Goal: Task Accomplishment & Management: Use online tool/utility

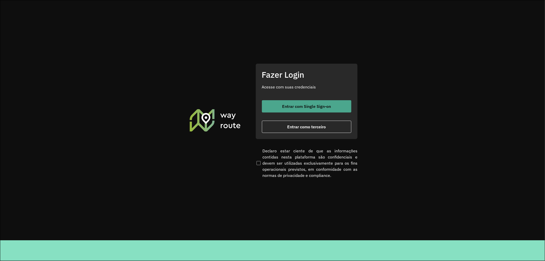
click at [292, 109] on button "Entrar com Single Sign-on" at bounding box center [306, 106] width 89 height 12
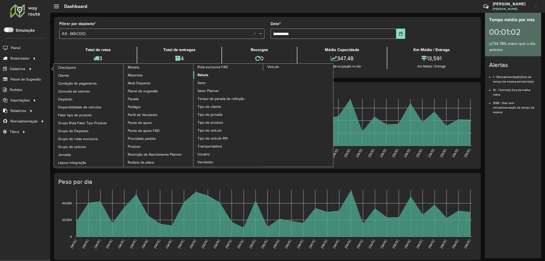
click at [206, 78] on span "Rótulo" at bounding box center [202, 74] width 11 height 5
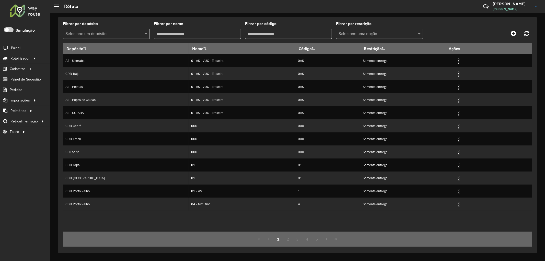
click at [109, 33] on input "text" at bounding box center [100, 34] width 71 height 6
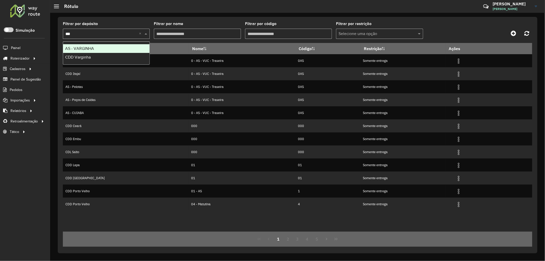
type input "****"
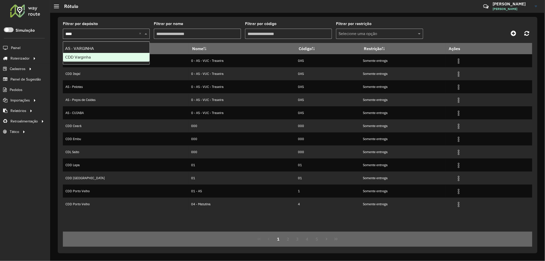
click at [99, 59] on div "CDD Varginha" at bounding box center [106, 57] width 87 height 9
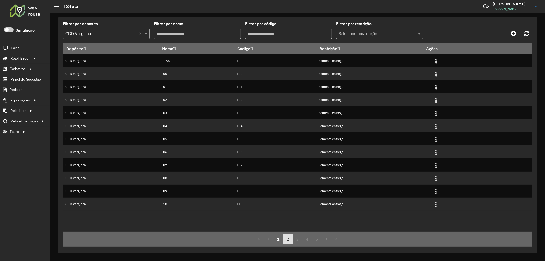
click at [289, 234] on button "2" at bounding box center [288, 239] width 10 height 10
click at [62, 56] on span "Entregas" at bounding box center [65, 58] width 15 height 5
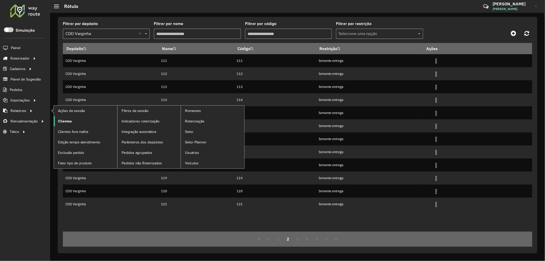
click at [63, 123] on span "Clientes" at bounding box center [65, 120] width 14 height 5
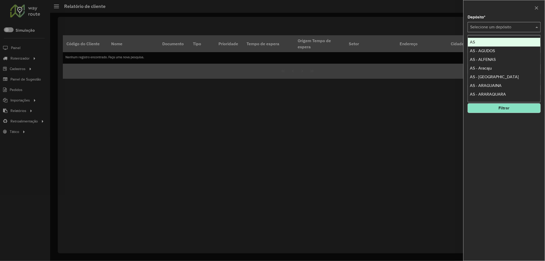
click at [481, 26] on input "text" at bounding box center [499, 27] width 58 height 6
type input "****"
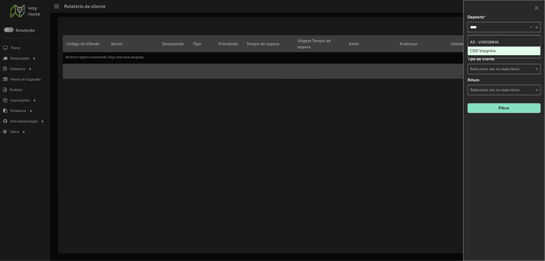
click at [478, 50] on span "CDD Varginha" at bounding box center [483, 51] width 26 height 4
click at [486, 46] on input "text" at bounding box center [500, 48] width 65 height 6
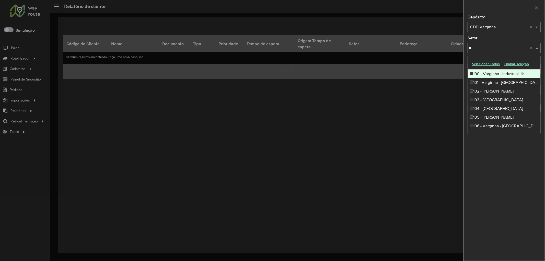
type input "**"
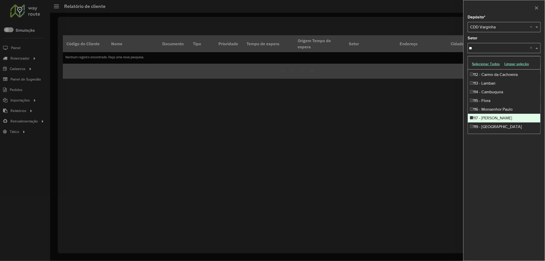
click at [486, 118] on div "117 - Amadeu Miguel" at bounding box center [503, 118] width 73 height 9
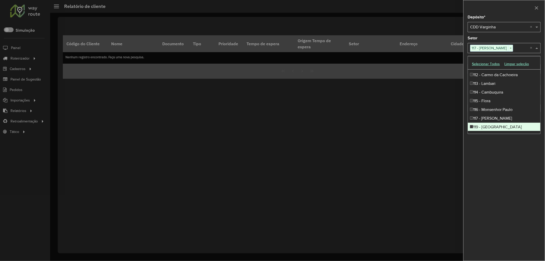
click at [490, 190] on div "Depósito * Selecione um depósito × CDD Varginha × Setor Selecione um ou mais it…" at bounding box center [503, 137] width 81 height 245
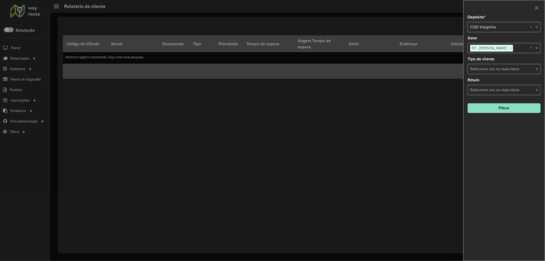
click at [490, 110] on button "Filtrar" at bounding box center [503, 108] width 73 height 10
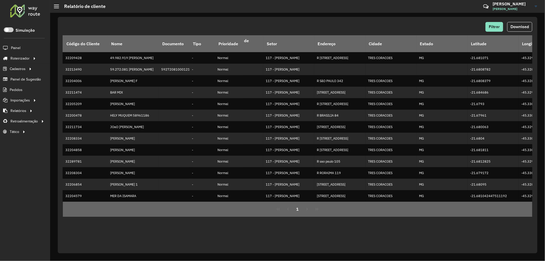
scroll to position [0, 75]
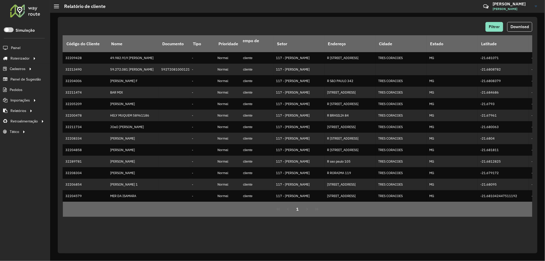
click at [299, 214] on button "1" at bounding box center [298, 209] width 10 height 10
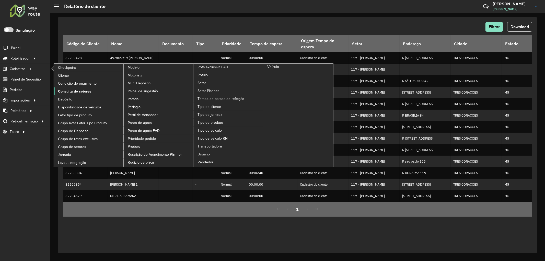
click at [73, 91] on span "Consulta de setores" at bounding box center [74, 91] width 33 height 5
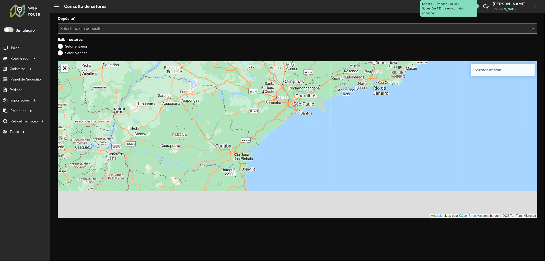
click at [88, 29] on input "text" at bounding box center [292, 29] width 464 height 6
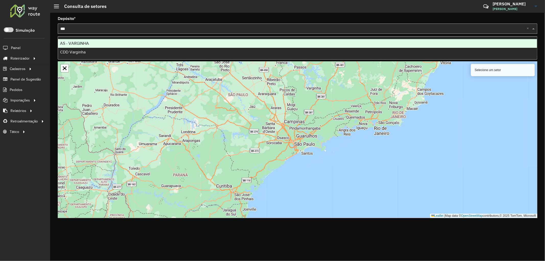
type input "****"
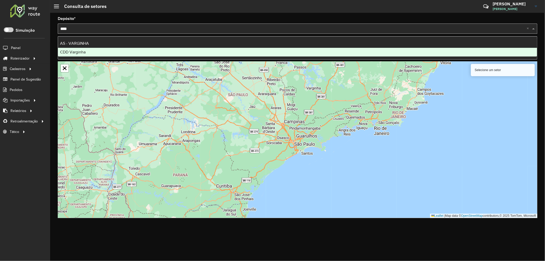
click at [88, 50] on div "CDD Varginha" at bounding box center [297, 52] width 479 height 9
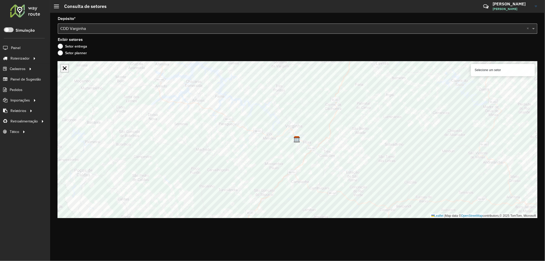
click at [66, 67] on link "Abrir mapa em tela cheia" at bounding box center [65, 68] width 8 height 8
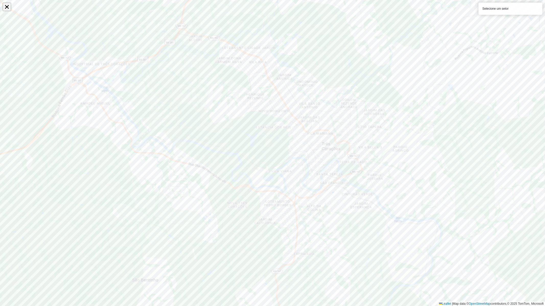
click at [8, 8] on link "Abrir mapa em tela cheia" at bounding box center [7, 7] width 8 height 8
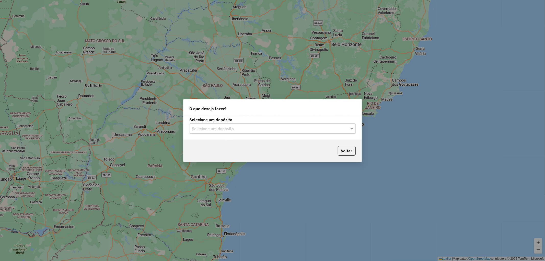
click at [246, 130] on input "text" at bounding box center [267, 129] width 151 height 6
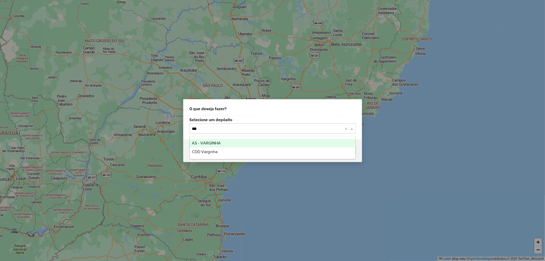
type input "****"
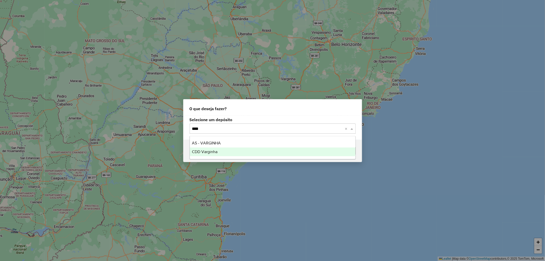
click at [211, 150] on span "CDD Varginha" at bounding box center [205, 151] width 26 height 4
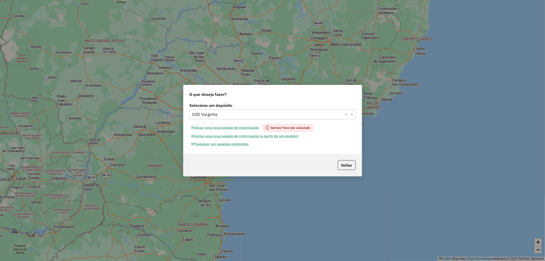
click at [227, 145] on button "Pesquisar por sessões existentes" at bounding box center [220, 144] width 62 height 8
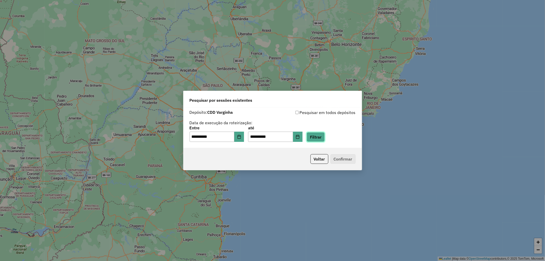
click at [318, 137] on button "Filtrar" at bounding box center [315, 137] width 18 height 10
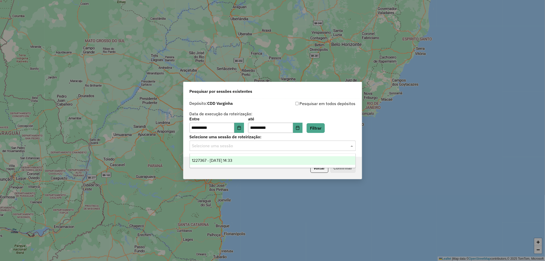
click at [228, 145] on input "text" at bounding box center [267, 146] width 151 height 6
click at [229, 159] on span "1227367 - 11/08/2025 14:33" at bounding box center [212, 160] width 40 height 4
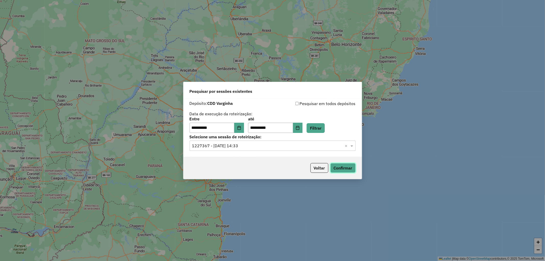
click at [332, 167] on button "Confirmar" at bounding box center [342, 168] width 25 height 10
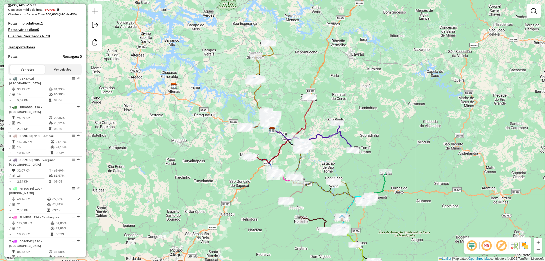
scroll to position [142, 0]
click at [502, 251] on div "NR R" at bounding box center [496, 245] width 67 height 16
click at [502, 248] on em at bounding box center [501, 245] width 12 height 12
drag, startPoint x: 472, startPoint y: 247, endPoint x: 488, endPoint y: 249, distance: 15.5
click at [472, 248] on em at bounding box center [471, 245] width 12 height 12
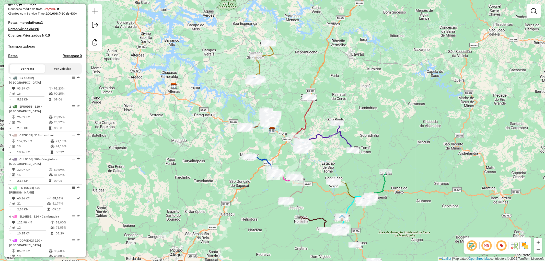
click at [526, 243] on img at bounding box center [525, 245] width 8 height 8
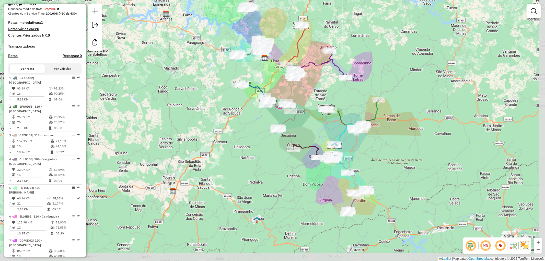
drag, startPoint x: 322, startPoint y: 207, endPoint x: 315, endPoint y: 135, distance: 72.7
click at [315, 135] on div "Janela de atendimento Grade de atendimento Capacidade Transportadoras Veículos …" at bounding box center [272, 130] width 545 height 261
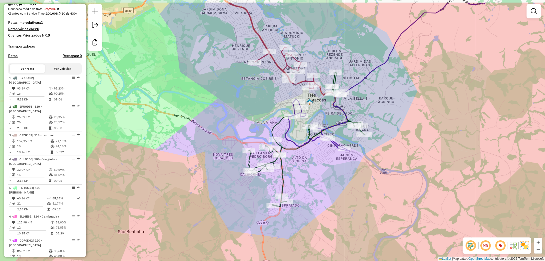
drag, startPoint x: 292, startPoint y: 157, endPoint x: 313, endPoint y: 186, distance: 35.6
click at [313, 185] on div "Janela de atendimento Grade de atendimento Capacidade Transportadoras Veículos …" at bounding box center [272, 130] width 545 height 261
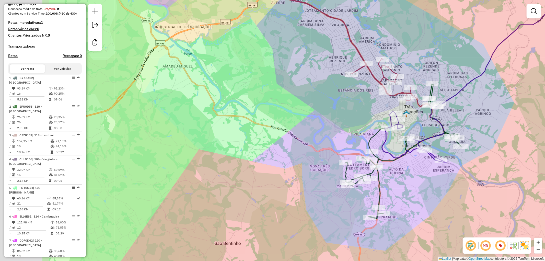
drag, startPoint x: 211, startPoint y: 113, endPoint x: 307, endPoint y: 124, distance: 97.4
click at [307, 124] on div "Janela de atendimento Grade de atendimento Capacidade Transportadoras Veículos …" at bounding box center [272, 130] width 545 height 261
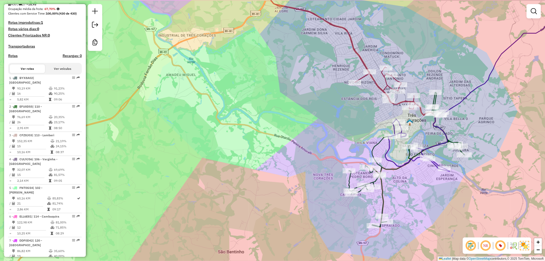
drag, startPoint x: 276, startPoint y: 103, endPoint x: 281, endPoint y: 136, distance: 32.8
click at [281, 136] on div "Janela de atendimento Grade de atendimento Capacidade Transportadoras Veículos …" at bounding box center [272, 130] width 545 height 261
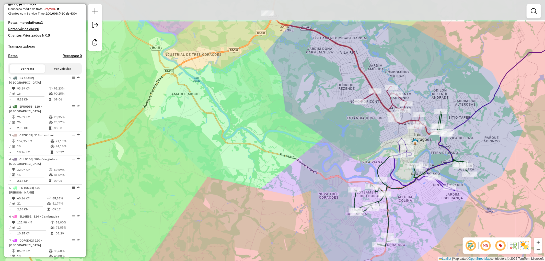
drag, startPoint x: 207, startPoint y: 94, endPoint x: 248, endPoint y: 128, distance: 54.0
click at [248, 128] on div "Janela de atendimento Grade de atendimento Capacidade Transportadoras Veículos …" at bounding box center [272, 130] width 545 height 261
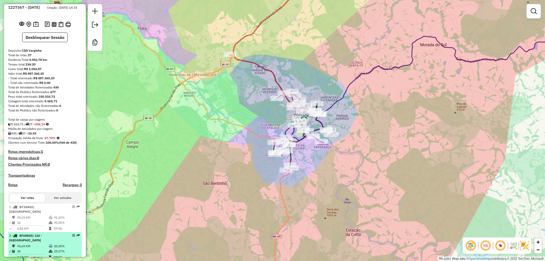
scroll to position [0, 0]
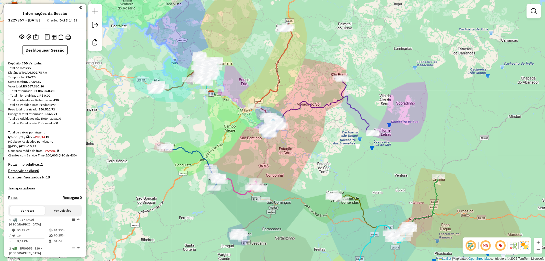
drag, startPoint x: 317, startPoint y: 192, endPoint x: 308, endPoint y: 167, distance: 26.8
click at [308, 168] on div "Janela de atendimento Grade de atendimento Capacidade Transportadoras Veículos …" at bounding box center [272, 130] width 545 height 261
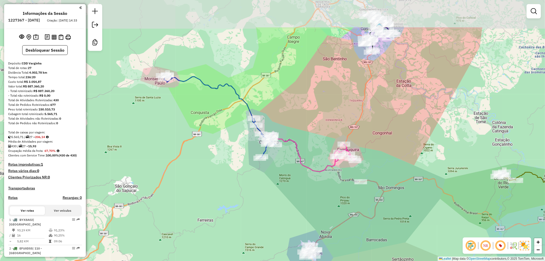
drag, startPoint x: 228, startPoint y: 137, endPoint x: 262, endPoint y: 191, distance: 63.5
click at [262, 191] on div "Janela de atendimento Grade de atendimento Capacidade Transportadoras Veículos …" at bounding box center [272, 130] width 545 height 261
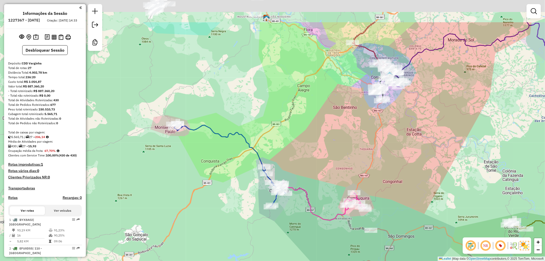
drag, startPoint x: 272, startPoint y: 93, endPoint x: 278, endPoint y: 148, distance: 56.0
click at [278, 148] on div "Janela de atendimento Grade de atendimento Capacidade Transportadoras Veículos …" at bounding box center [272, 130] width 545 height 261
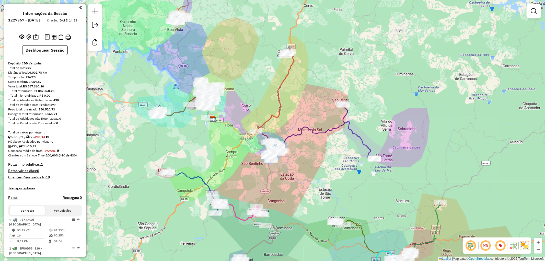
drag, startPoint x: 399, startPoint y: 175, endPoint x: 325, endPoint y: 200, distance: 77.8
click at [325, 200] on div "Janela de atendimento Grade de atendimento Capacidade Transportadoras Veículos …" at bounding box center [272, 130] width 545 height 261
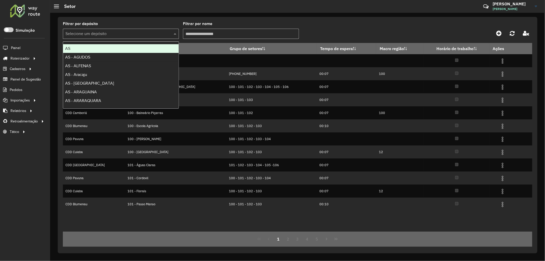
click at [109, 36] on input "text" at bounding box center [115, 34] width 101 height 6
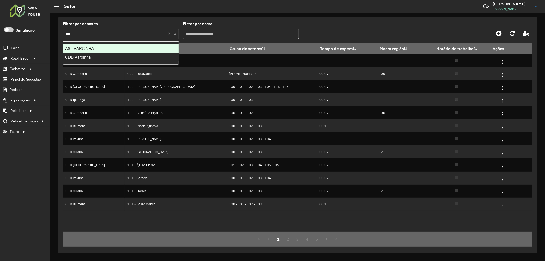
type input "****"
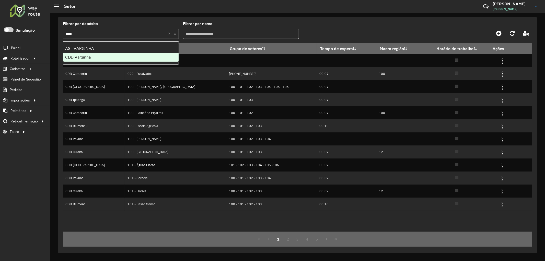
click at [95, 54] on div "CDD Varginha" at bounding box center [120, 57] width 115 height 9
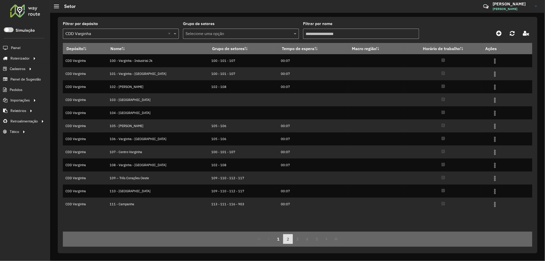
click at [292, 239] on button "2" at bounding box center [288, 239] width 10 height 10
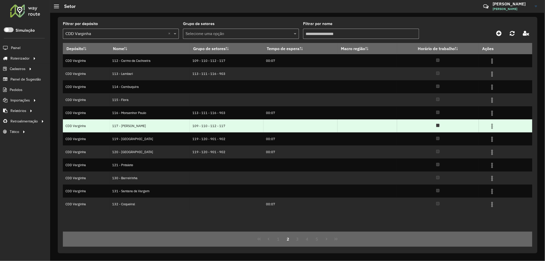
click at [492, 125] on img at bounding box center [492, 126] width 6 height 6
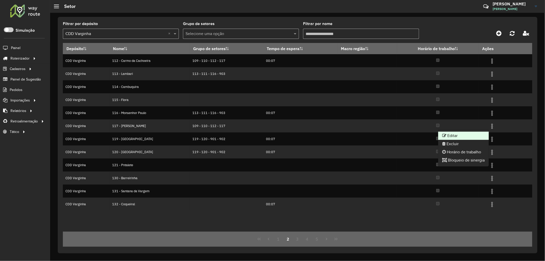
click at [468, 134] on li "Editar" at bounding box center [463, 135] width 51 height 8
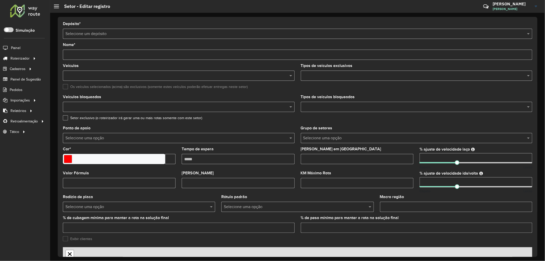
type input "**********"
type input "*******"
type input "**"
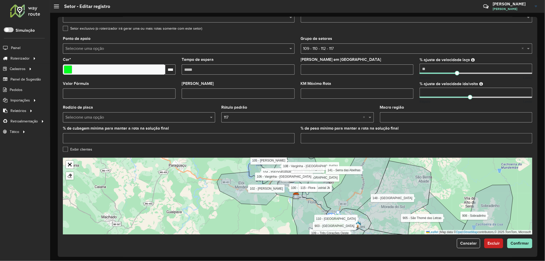
scroll to position [90, 0]
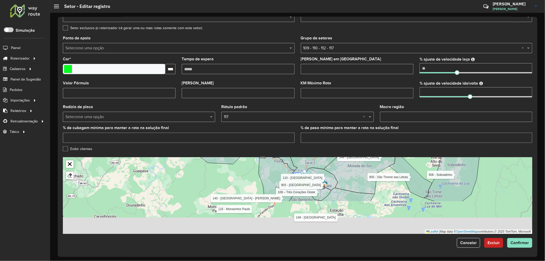
drag, startPoint x: 276, startPoint y: 220, endPoint x: 238, endPoint y: 174, distance: 60.2
click at [238, 174] on div "100 - Varginha - Industrial Jk 101 - Varginha - Jardim Petropolis 102 - Elói Me…" at bounding box center [297, 195] width 469 height 77
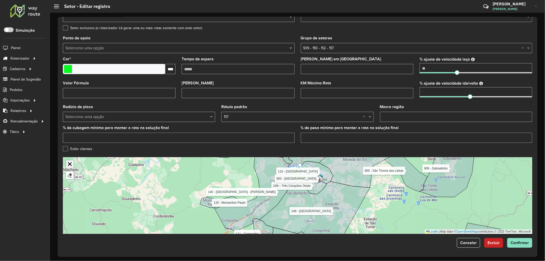
click at [72, 166] on link "Abrir mapa em tela cheia" at bounding box center [70, 164] width 8 height 8
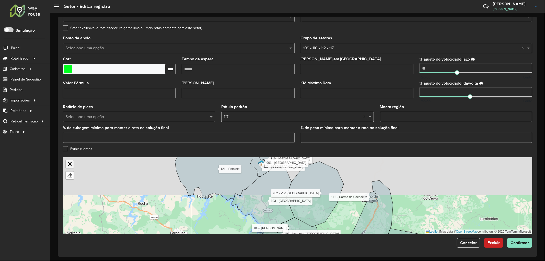
scroll to position [0, 0]
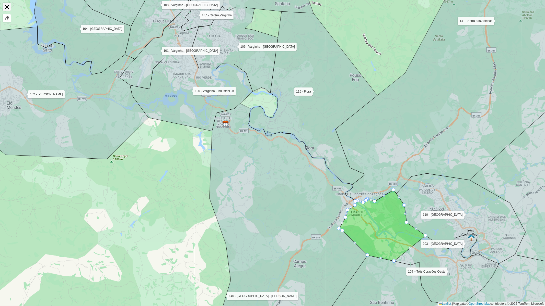
click at [4, 6] on link "Abrir mapa em tela cheia" at bounding box center [7, 7] width 8 height 8
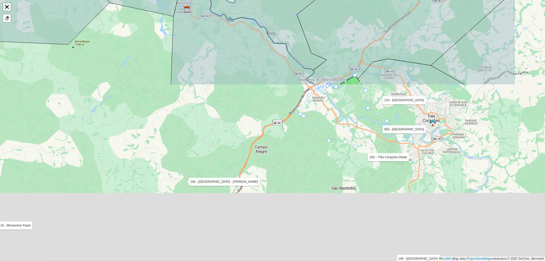
scroll to position [90, 0]
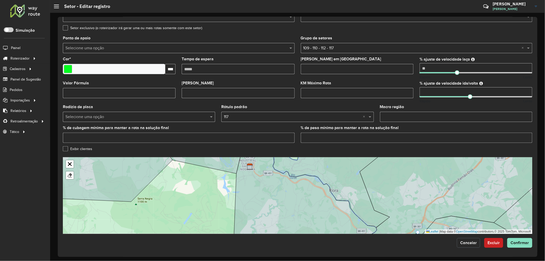
click at [461, 242] on span "Cancelar" at bounding box center [468, 242] width 17 height 4
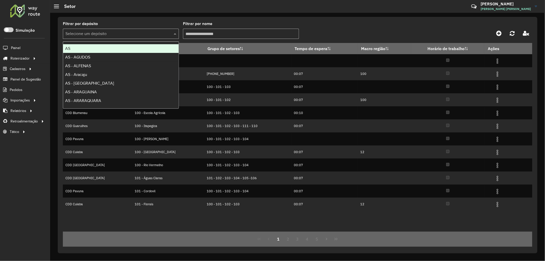
click at [136, 36] on input "text" at bounding box center [115, 34] width 101 height 6
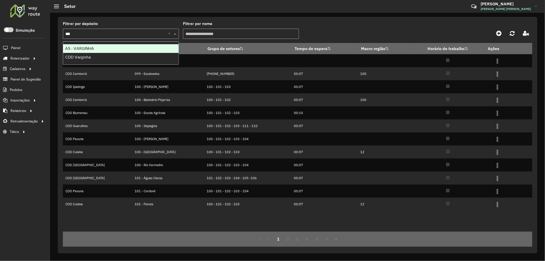
type input "****"
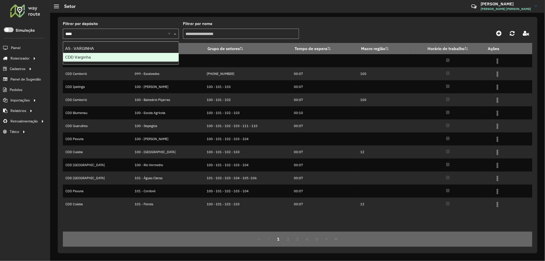
click at [113, 58] on div "CDD Varginha" at bounding box center [120, 57] width 115 height 9
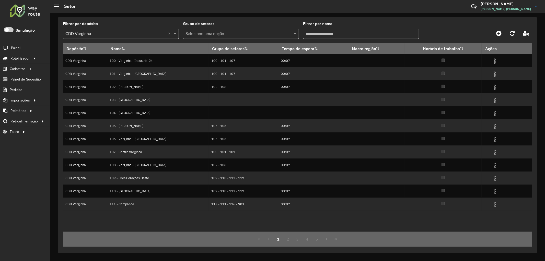
click at [322, 32] on input "Filtrar por nome" at bounding box center [361, 34] width 116 height 10
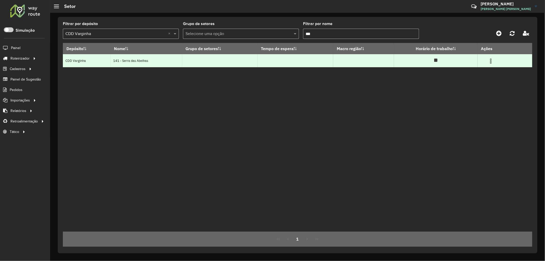
type input "***"
click at [493, 61] on img at bounding box center [490, 61] width 6 height 6
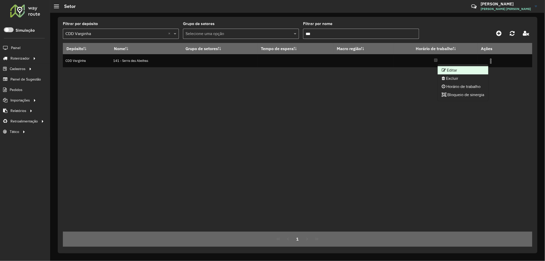
click at [483, 67] on li "Editar" at bounding box center [462, 70] width 51 height 8
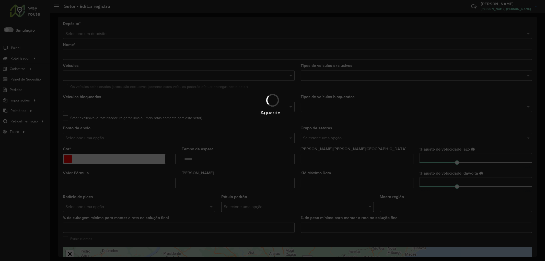
type input "**********"
type input "*******"
type input "**"
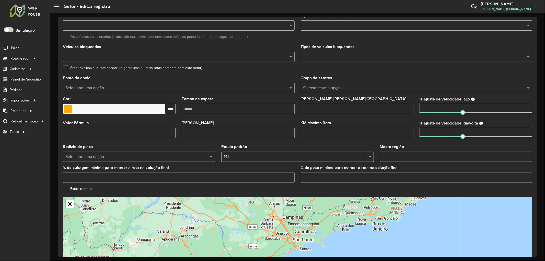
scroll to position [85, 0]
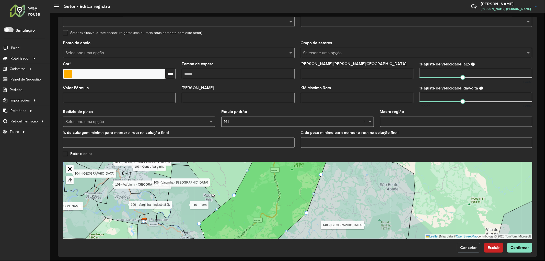
click at [470, 247] on span "Cancelar" at bounding box center [468, 247] width 17 height 4
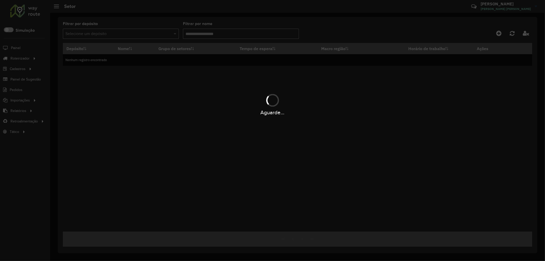
type input "***"
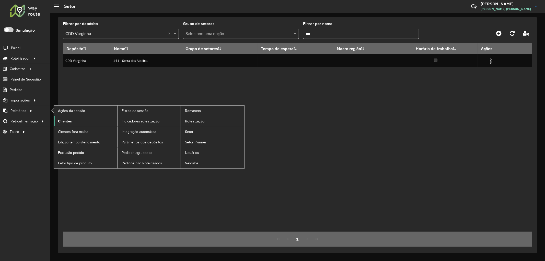
click at [59, 123] on span "Clientes" at bounding box center [65, 120] width 14 height 5
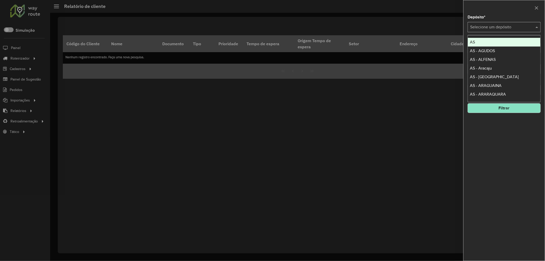
click at [479, 27] on input "text" at bounding box center [499, 27] width 58 height 6
type input "****"
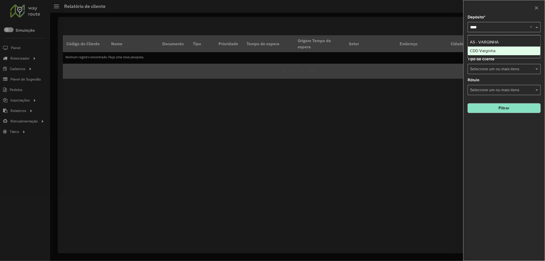
click at [468, 52] on div "CDD Varginha" at bounding box center [503, 50] width 73 height 9
click at [486, 51] on input "text" at bounding box center [500, 48] width 65 height 6
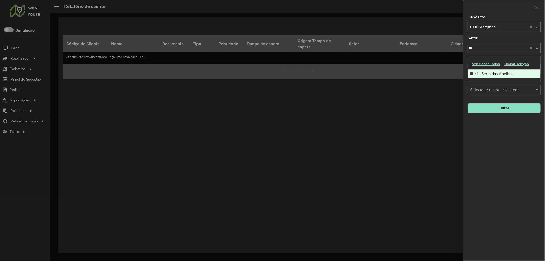
type input "***"
click at [490, 72] on div "141 - Serra das Abelhas" at bounding box center [503, 73] width 73 height 9
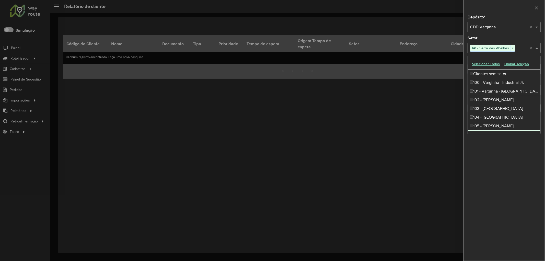
click at [500, 151] on div "Depósito * Selecione um depósito × CDD Varginha × Setor Selecione um ou mais it…" at bounding box center [503, 137] width 81 height 245
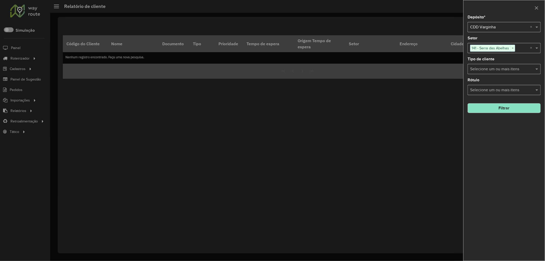
click at [506, 108] on button "Filtrar" at bounding box center [503, 108] width 73 height 10
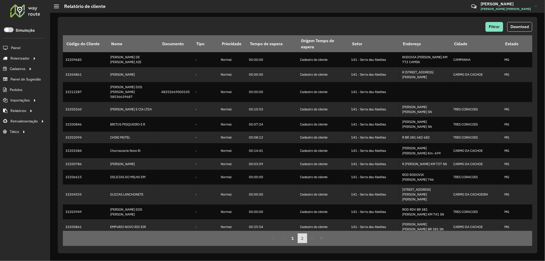
click at [300, 240] on button "2" at bounding box center [302, 238] width 10 height 10
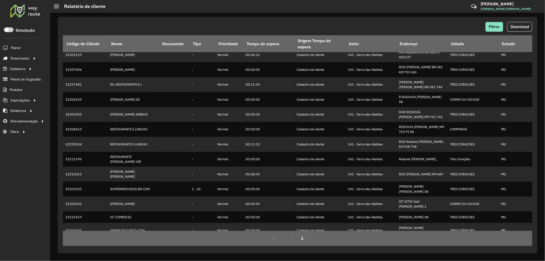
scroll to position [50, 0]
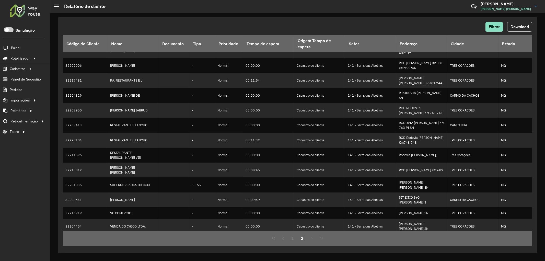
click at [305, 239] on button "2" at bounding box center [302, 238] width 10 height 10
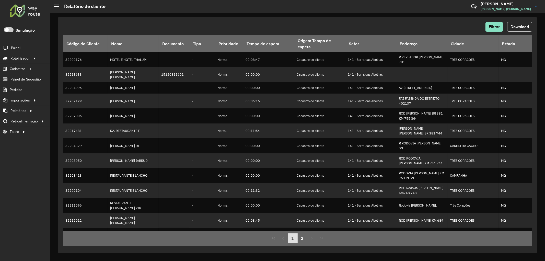
click at [292, 237] on button "1" at bounding box center [293, 238] width 10 height 10
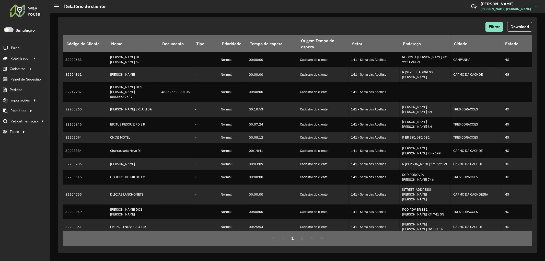
click at [290, 240] on button "1" at bounding box center [293, 238] width 10 height 10
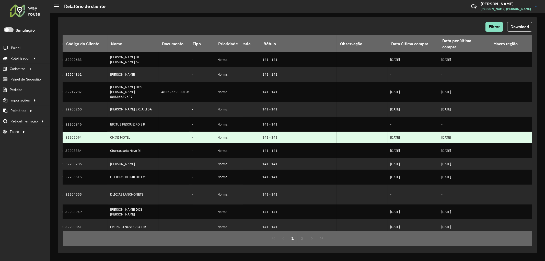
scroll to position [77, 650]
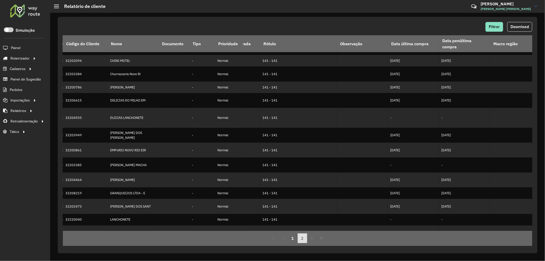
click at [303, 238] on button "2" at bounding box center [302, 238] width 10 height 10
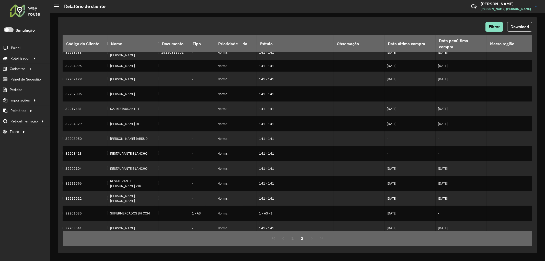
scroll to position [0, 650]
